Goal: Information Seeking & Learning: Understand process/instructions

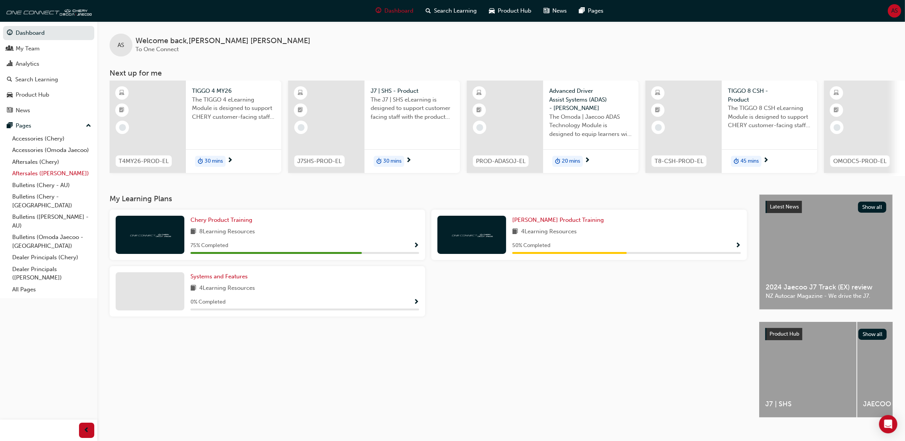
click at [48, 171] on link "Aftersales ([PERSON_NAME])" at bounding box center [51, 174] width 85 height 12
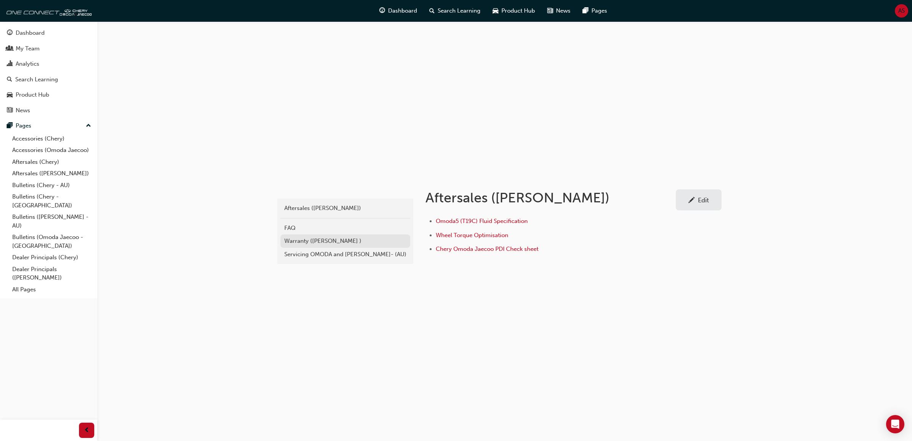
click at [348, 243] on div "Warranty ([PERSON_NAME] )" at bounding box center [345, 241] width 122 height 9
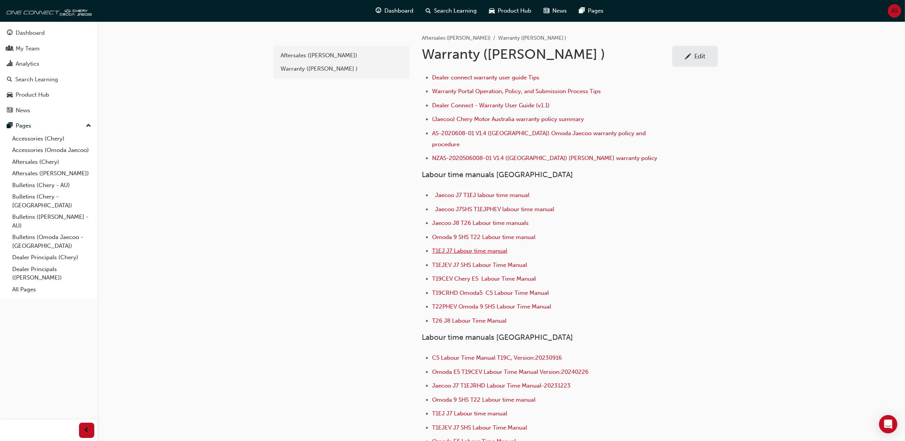
click at [457, 247] on span "T1EJ J7 Labour time manual" at bounding box center [469, 250] width 75 height 7
click at [481, 261] on span "T1EJEV J7 SHS Labour Time Manual" at bounding box center [479, 264] width 95 height 7
click at [486, 316] on li "T26 J8 Labour Time Manual" at bounding box center [551, 321] width 238 height 11
click at [487, 317] on span "T26 J8 Labour Time Manual" at bounding box center [469, 320] width 74 height 7
